Goal: Task Accomplishment & Management: Manage account settings

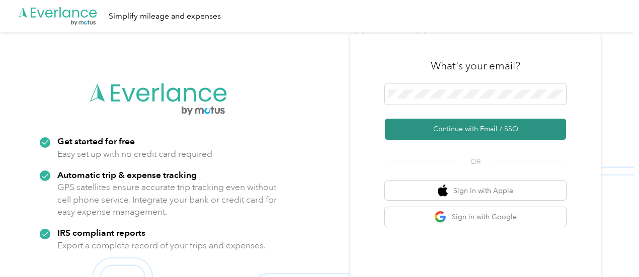
click at [474, 126] on button "Continue with Email / SSO" at bounding box center [475, 129] width 181 height 21
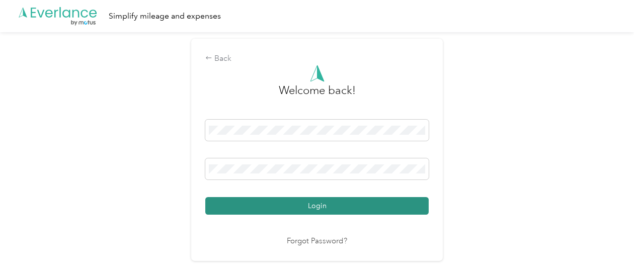
click at [351, 205] on button "Login" at bounding box center [316, 206] width 223 height 18
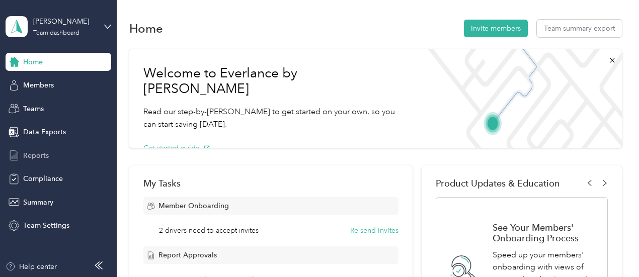
click at [37, 157] on span "Reports" at bounding box center [36, 155] width 26 height 11
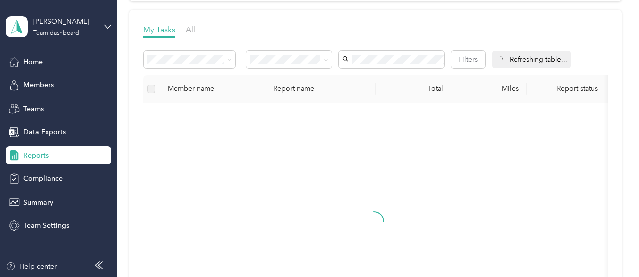
scroll to position [138, 0]
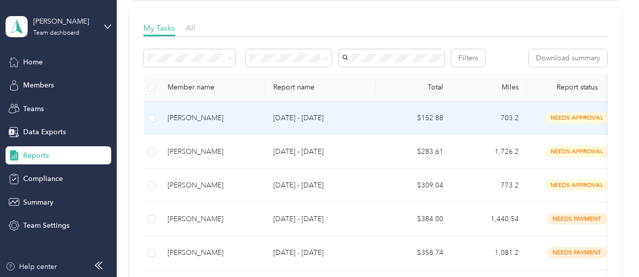
click at [563, 124] on span "needs approval" at bounding box center [576, 118] width 63 height 12
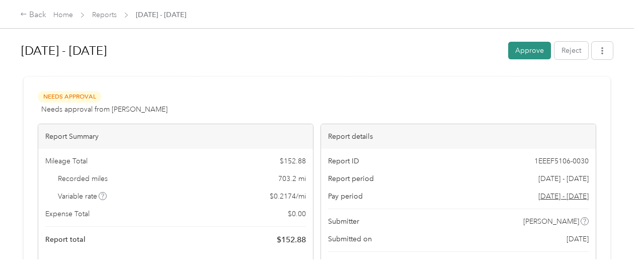
click at [521, 49] on button "Approve" at bounding box center [529, 51] width 43 height 18
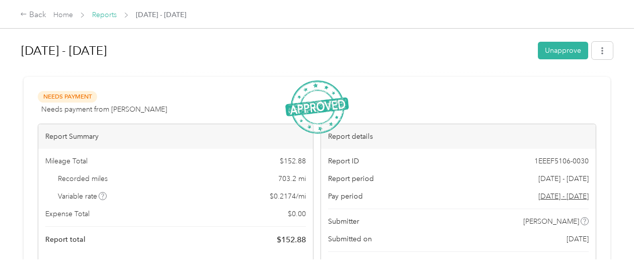
click at [102, 15] on link "Reports" at bounding box center [104, 15] width 25 height 9
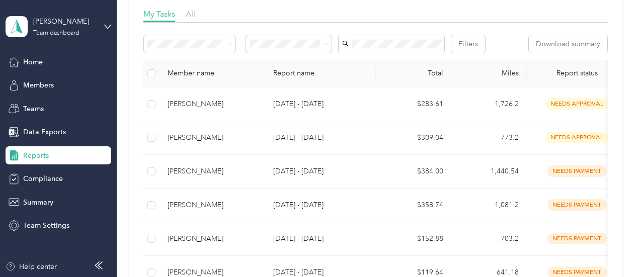
scroll to position [154, 0]
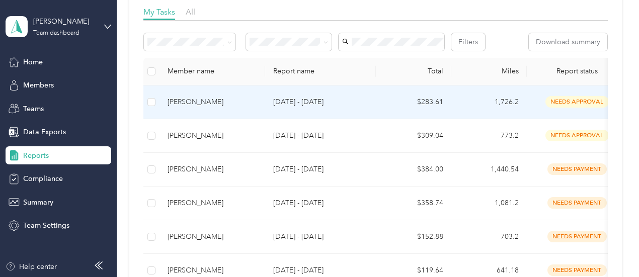
click at [559, 108] on span "needs approval" at bounding box center [576, 102] width 63 height 12
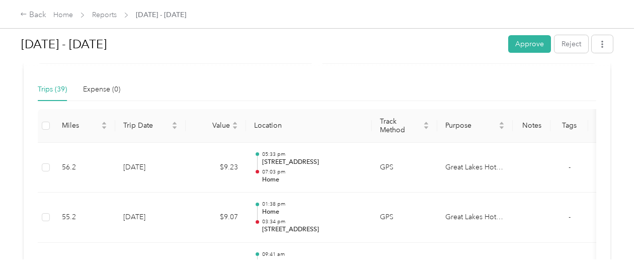
scroll to position [441, 0]
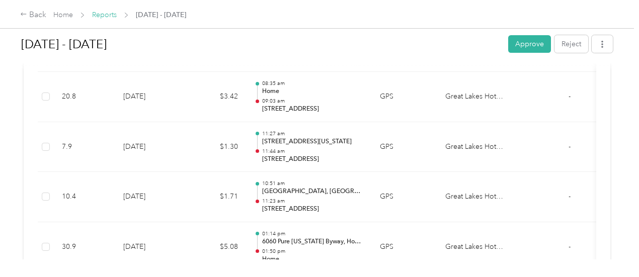
click at [99, 15] on link "Reports" at bounding box center [104, 15] width 25 height 9
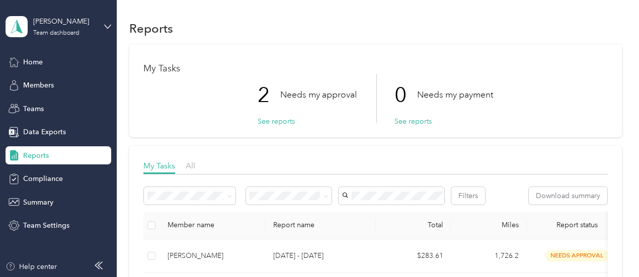
click at [344, 212] on div "Filters Download summary" at bounding box center [375, 199] width 464 height 25
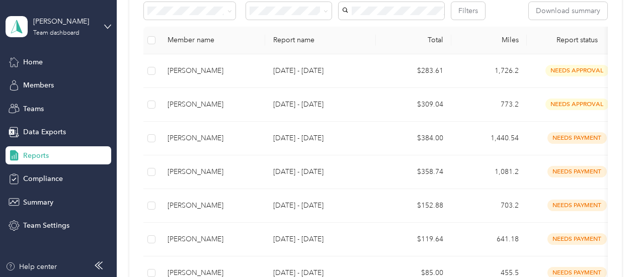
scroll to position [186, 0]
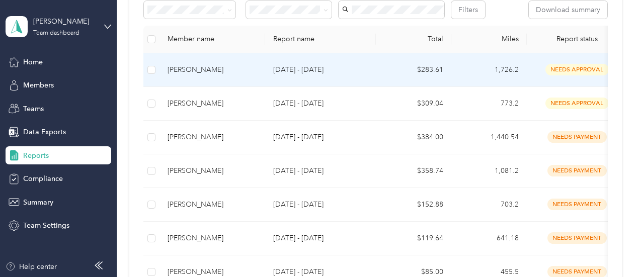
click at [557, 75] on span "needs approval" at bounding box center [576, 70] width 63 height 12
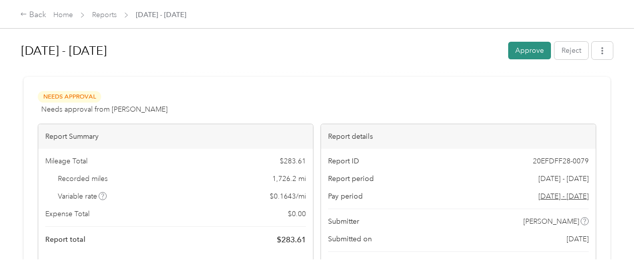
click at [516, 50] on button "Approve" at bounding box center [529, 51] width 43 height 18
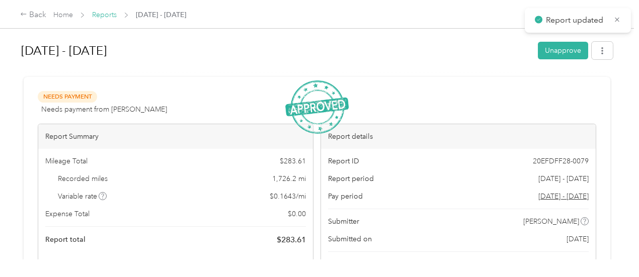
click at [105, 16] on link "Reports" at bounding box center [104, 15] width 25 height 9
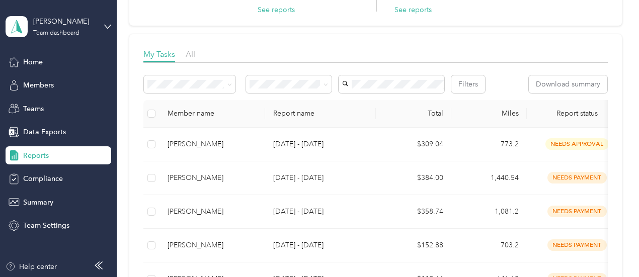
scroll to position [113, 0]
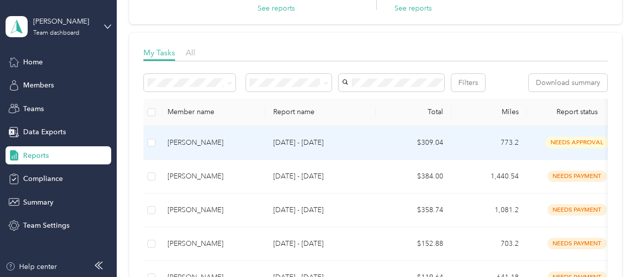
click at [560, 148] on span "needs approval" at bounding box center [576, 143] width 63 height 12
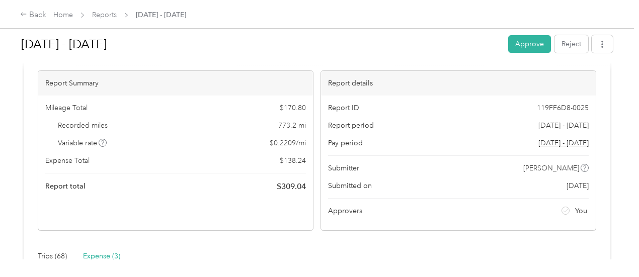
scroll to position [48, 0]
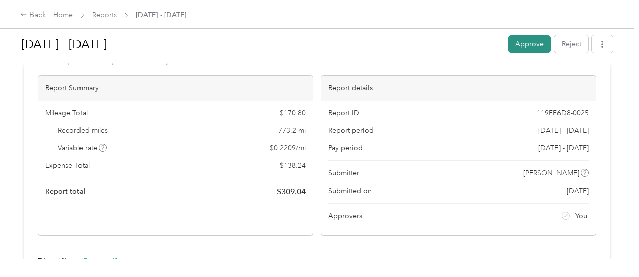
click at [523, 42] on button "Approve" at bounding box center [529, 44] width 43 height 18
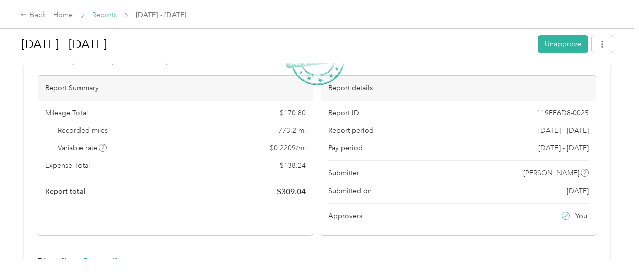
click at [104, 17] on link "Reports" at bounding box center [104, 15] width 25 height 9
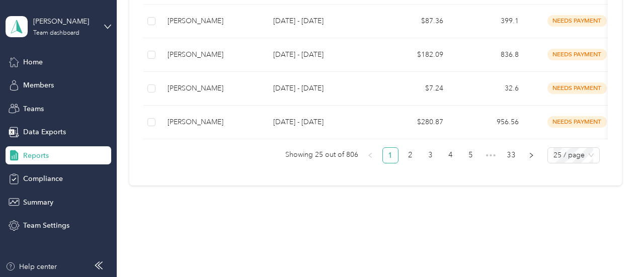
scroll to position [953, 0]
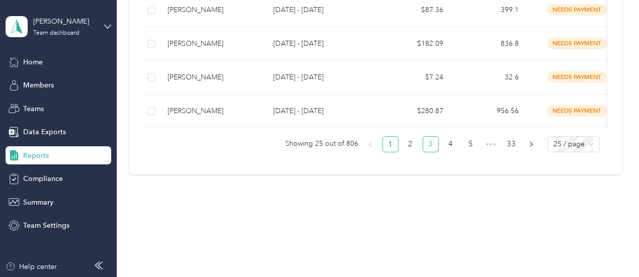
click at [426, 152] on link "3" at bounding box center [430, 144] width 15 height 15
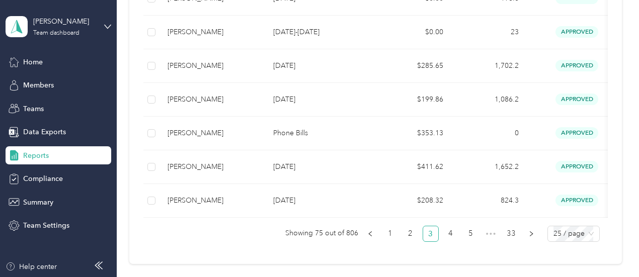
scroll to position [876, 0]
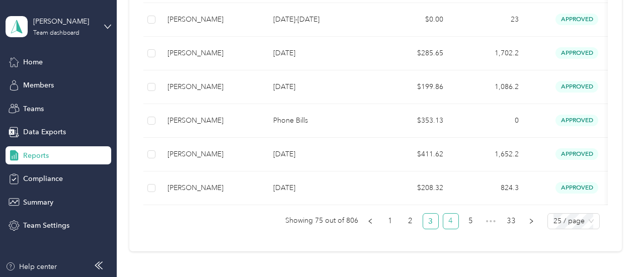
click at [452, 229] on link "4" at bounding box center [450, 221] width 15 height 15
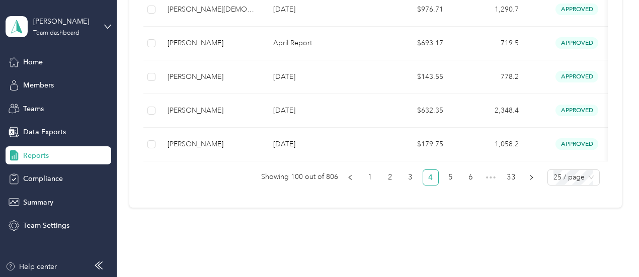
scroll to position [925, 0]
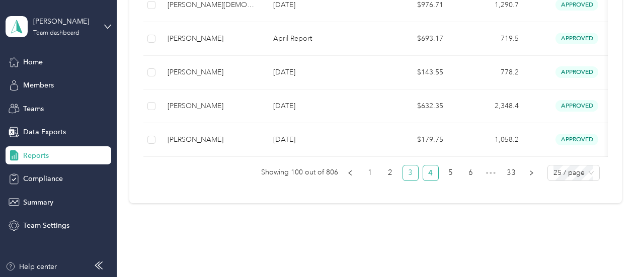
click at [408, 181] on link "3" at bounding box center [410, 172] width 15 height 15
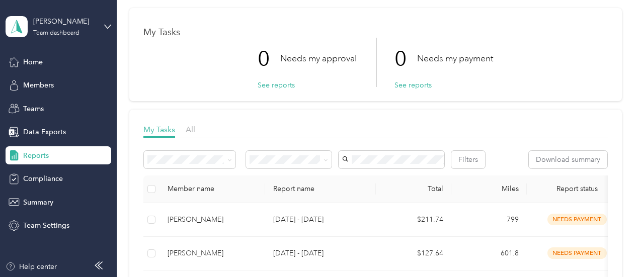
scroll to position [26, 0]
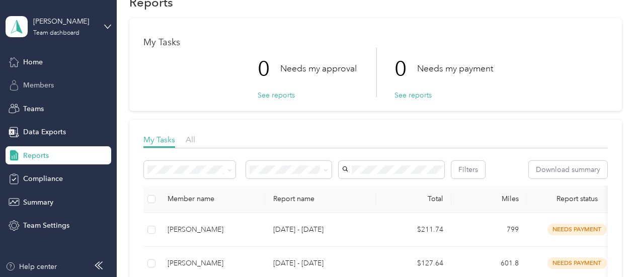
click at [40, 87] on span "Members" at bounding box center [38, 85] width 31 height 11
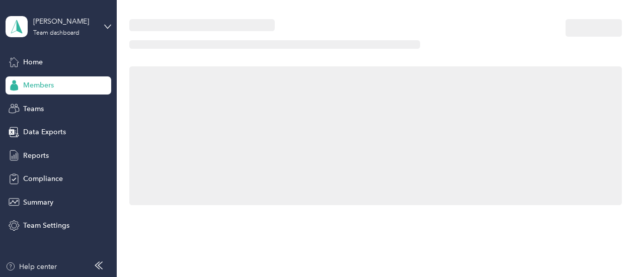
scroll to position [26, 0]
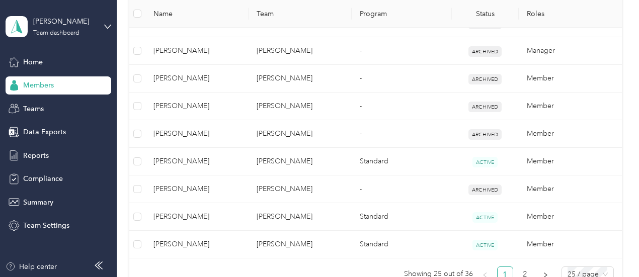
scroll to position [733, 0]
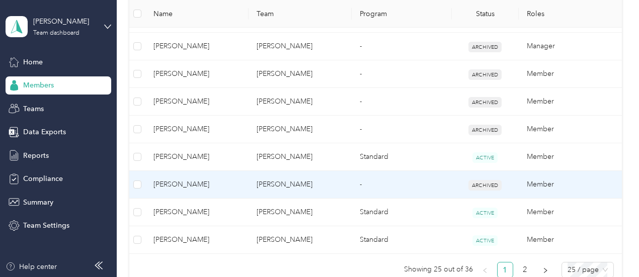
click at [170, 179] on span "[PERSON_NAME]" at bounding box center [196, 184] width 87 height 11
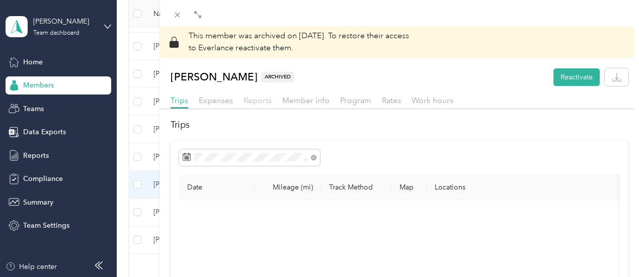
click at [272, 102] on span "Reports" at bounding box center [257, 101] width 28 height 10
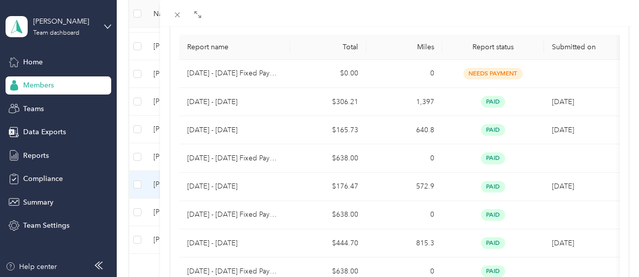
scroll to position [159, 0]
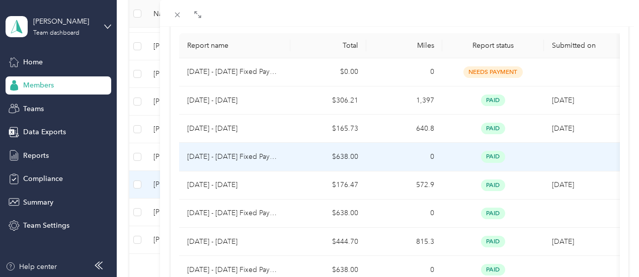
click at [290, 159] on td "[DATE] - [DATE] Fixed Payment" at bounding box center [234, 157] width 111 height 28
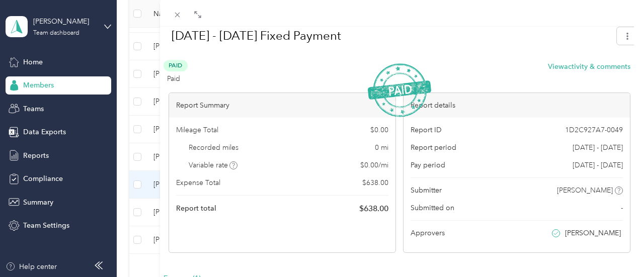
scroll to position [64, 0]
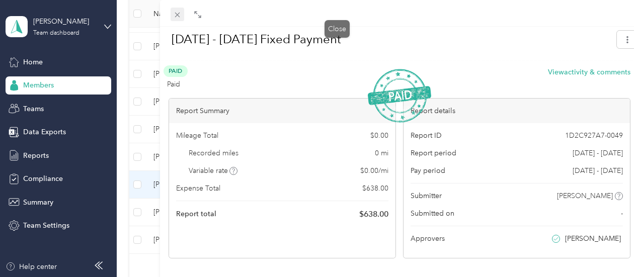
click at [180, 15] on icon at bounding box center [176, 15] width 5 height 5
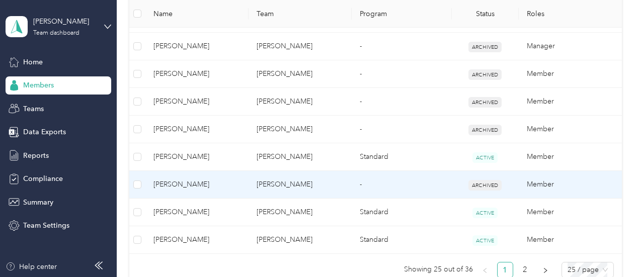
click at [194, 181] on span "[PERSON_NAME]" at bounding box center [196, 184] width 87 height 11
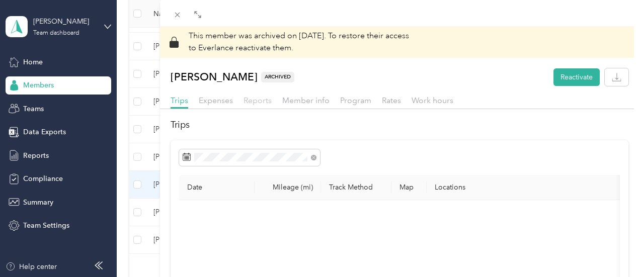
click at [272, 103] on span "Reports" at bounding box center [257, 101] width 28 height 10
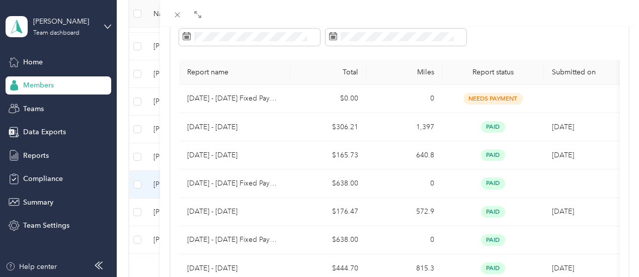
scroll to position [136, 0]
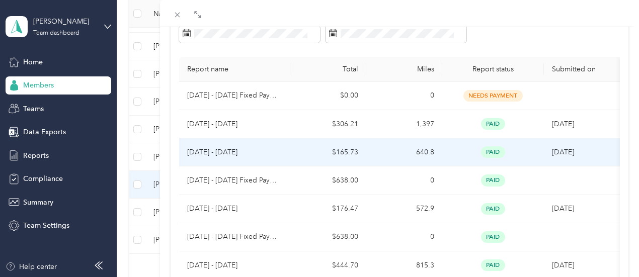
click at [366, 149] on td "$165.73" at bounding box center [328, 152] width 76 height 28
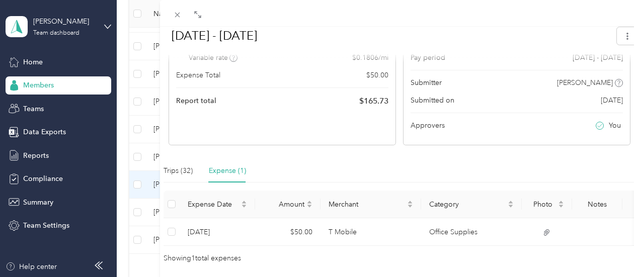
scroll to position [179, 0]
